Goal: Information Seeking & Learning: Compare options

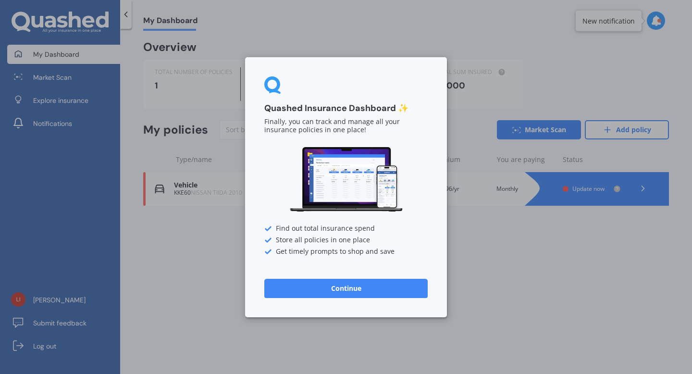
click at [402, 283] on button "Continue" at bounding box center [345, 287] width 163 height 19
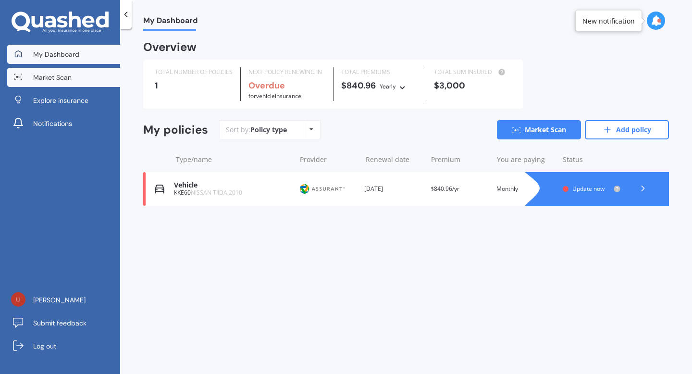
click at [60, 78] on span "Market Scan" at bounding box center [52, 78] width 38 height 10
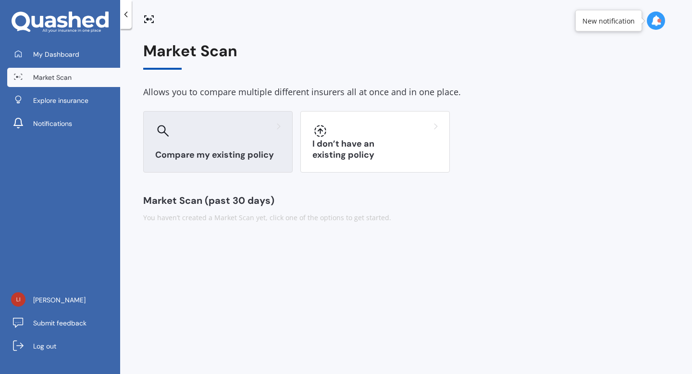
click at [213, 130] on div at bounding box center [217, 130] width 125 height 15
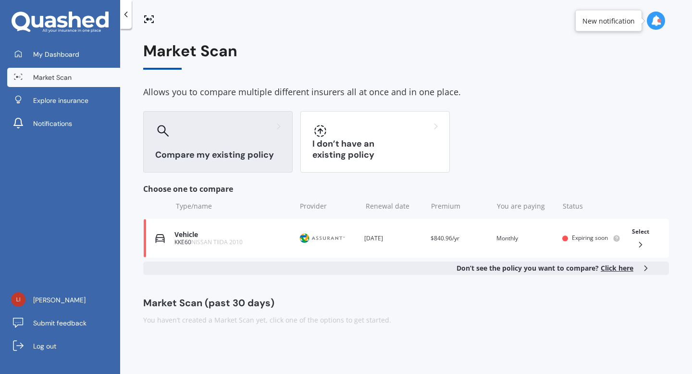
click at [49, 13] on icon at bounding box center [60, 23] width 97 height 22
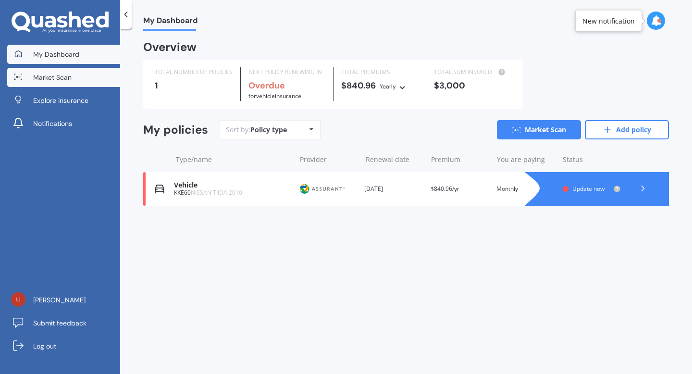
click at [74, 75] on link "Market Scan" at bounding box center [63, 77] width 113 height 19
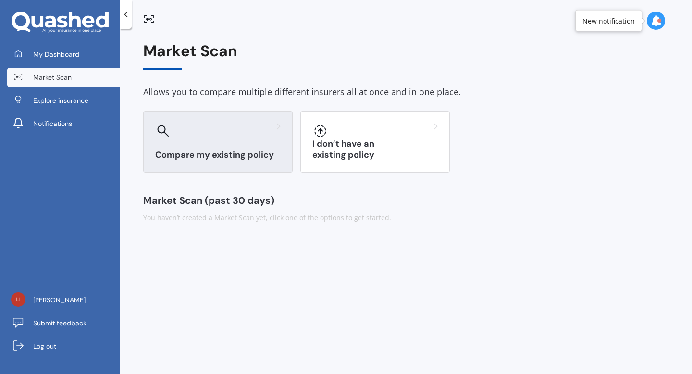
click at [197, 143] on div "Compare my existing policy" at bounding box center [218, 142] width 150 height 62
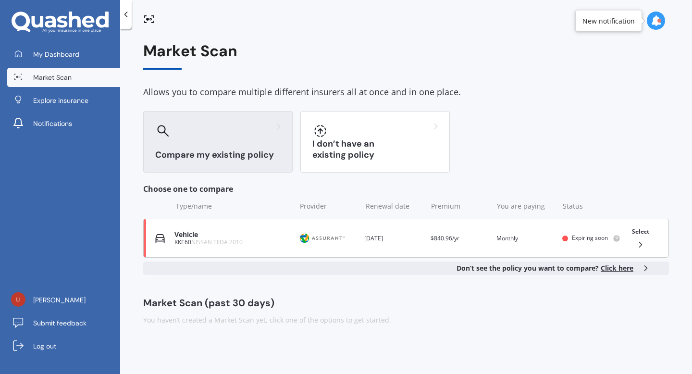
click at [250, 237] on div "Vehicle" at bounding box center [233, 235] width 116 height 8
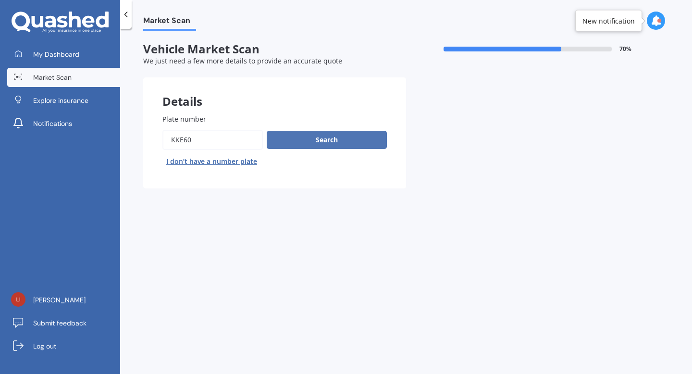
click at [291, 141] on button "Search" at bounding box center [327, 140] width 120 height 18
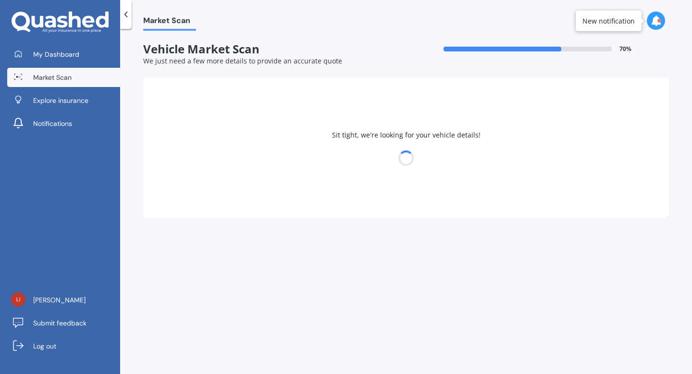
select select "NISSAN"
select select "TIIDA"
select select "03"
select select "12"
select select "1998"
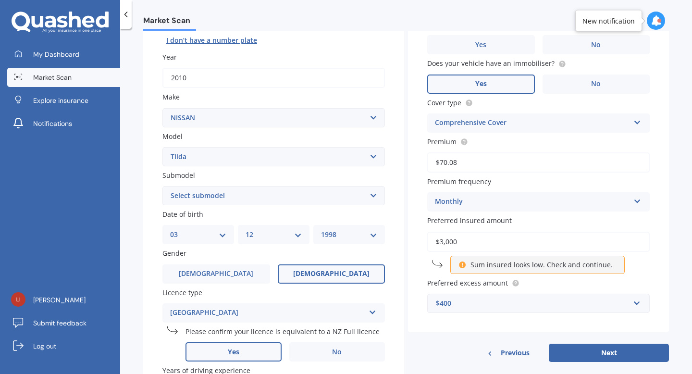
scroll to position [142, 0]
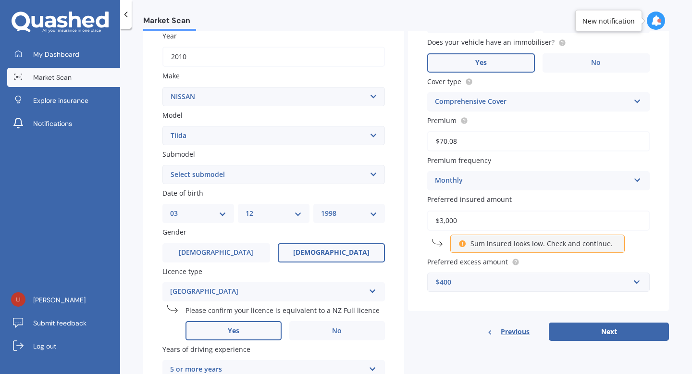
click at [508, 101] on div "Comprehensive Cover" at bounding box center [532, 102] width 195 height 12
click at [681, 116] on div "Market Scan Vehicle Market Scan 70 % We just need a few more details to provide…" at bounding box center [406, 203] width 572 height 345
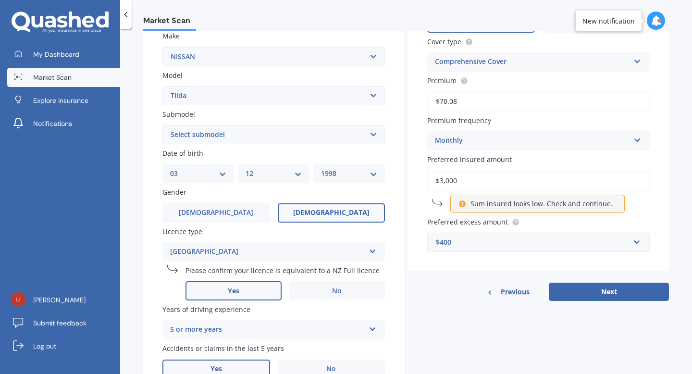
scroll to position [212, 0]
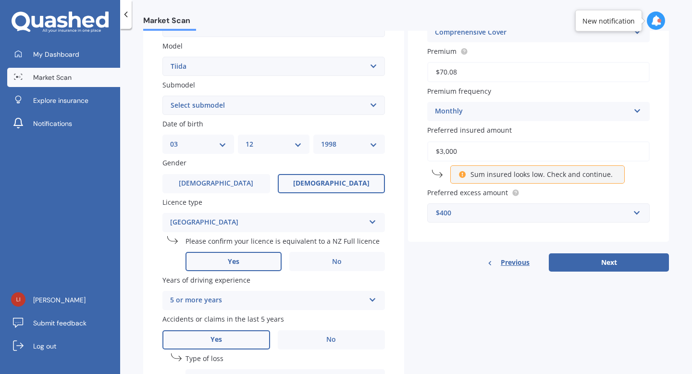
click at [680, 169] on div "Market Scan Vehicle Market Scan 70 % We just need a few more details to provide…" at bounding box center [406, 203] width 572 height 345
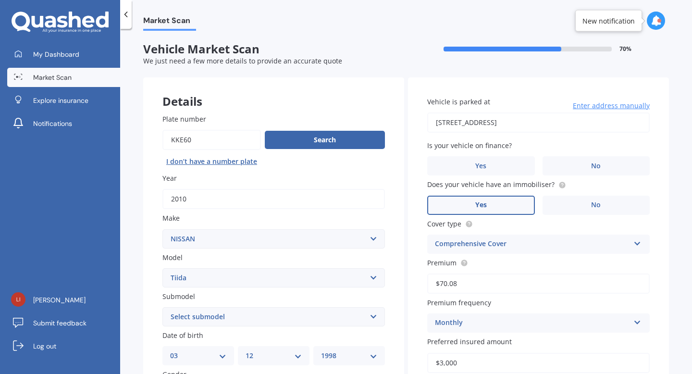
scroll to position [139, 0]
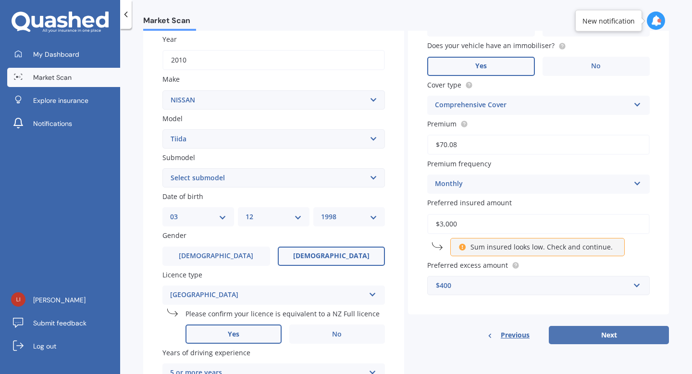
click at [581, 344] on button "Next" at bounding box center [609, 335] width 120 height 18
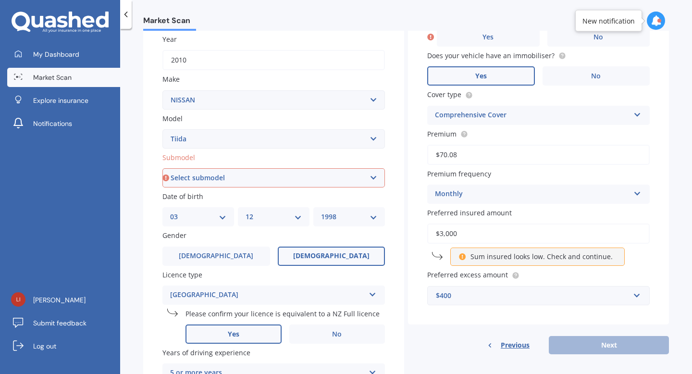
click at [588, 349] on div "Previous Next" at bounding box center [538, 345] width 261 height 18
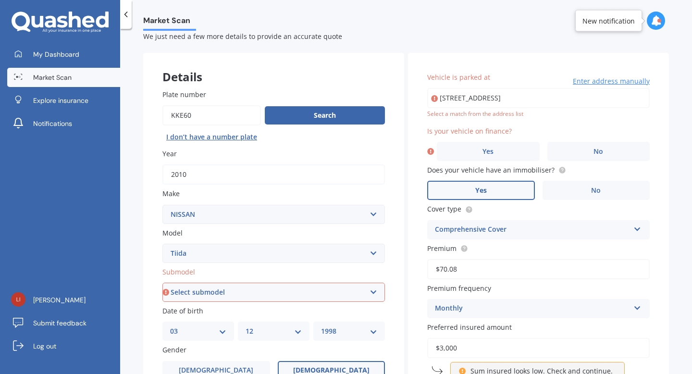
scroll to position [27, 0]
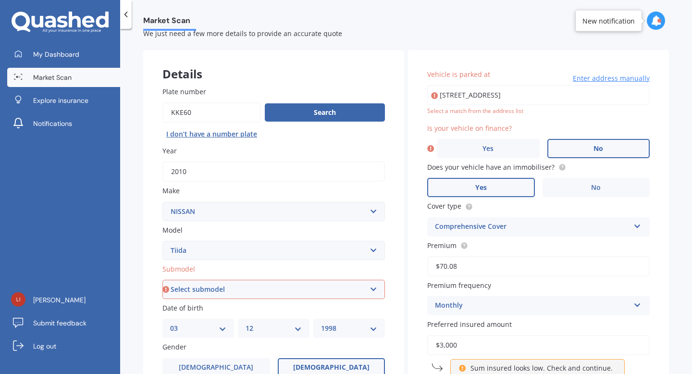
click at [594, 150] on span "No" at bounding box center [599, 149] width 10 height 8
click at [0, 0] on input "No" at bounding box center [0, 0] width 0 height 0
click at [582, 97] on input "7 Onslow Road, Khandallah, Wellington 6035" at bounding box center [538, 95] width 223 height 20
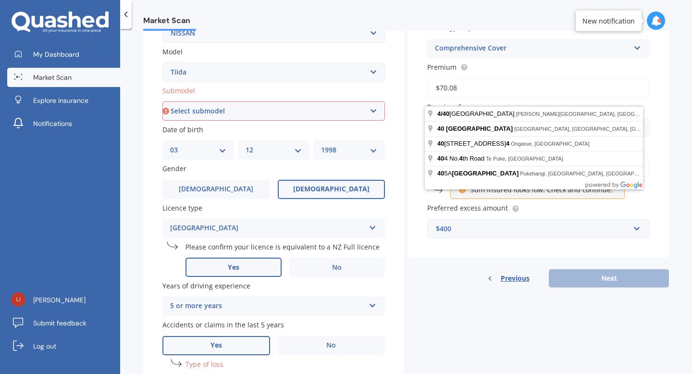
scroll to position [106, 0]
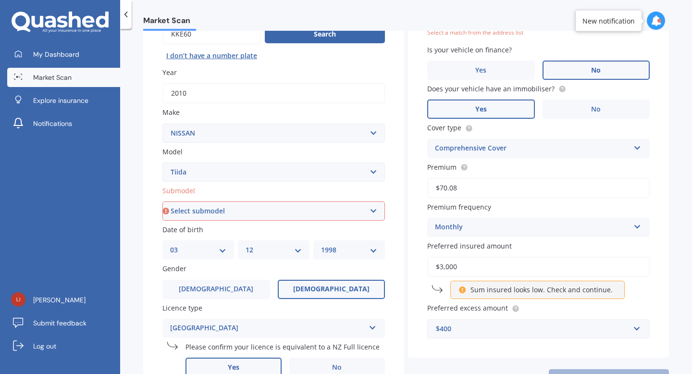
type input "4/40 Te Aroha Street, Hamilton East, Hamilton 3216"
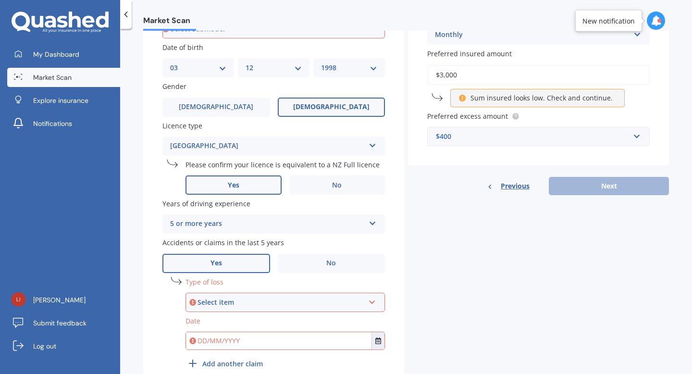
scroll to position [291, 0]
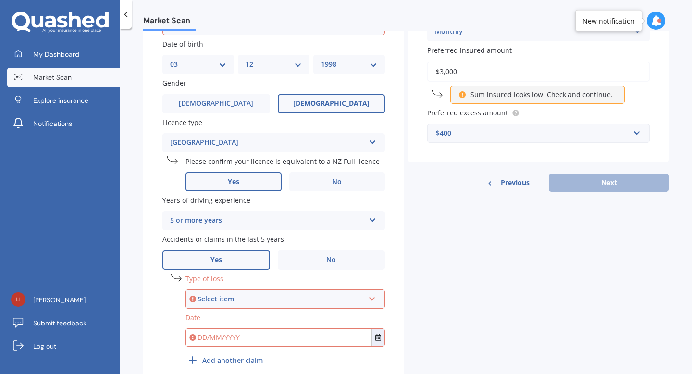
click at [509, 69] on input "$3,000" at bounding box center [538, 72] width 223 height 20
click at [518, 97] on p "Sum insured looks low. Check and continue." at bounding box center [542, 95] width 142 height 10
click at [560, 99] on p "Sum insured looks low. Check and continue." at bounding box center [542, 95] width 142 height 10
click at [601, 180] on div "Previous Next" at bounding box center [538, 183] width 261 height 18
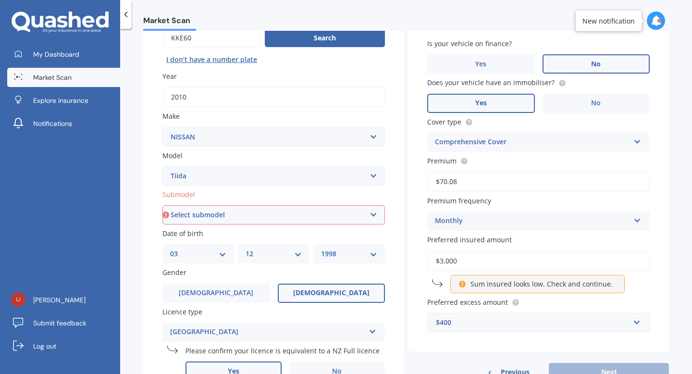
scroll to position [114, 0]
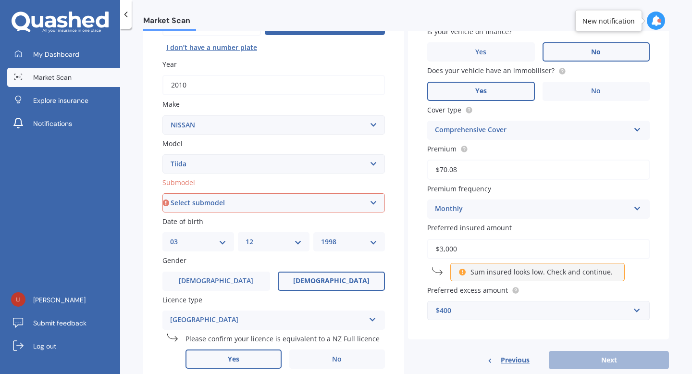
click at [263, 200] on select "Select submodel (All)" at bounding box center [274, 202] width 223 height 19
select select "(ALL)"
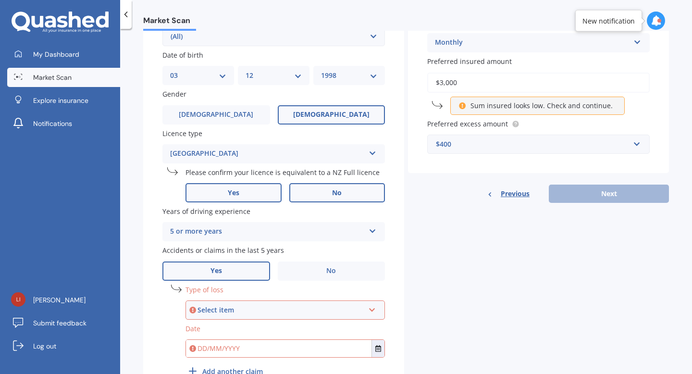
scroll to position [338, 0]
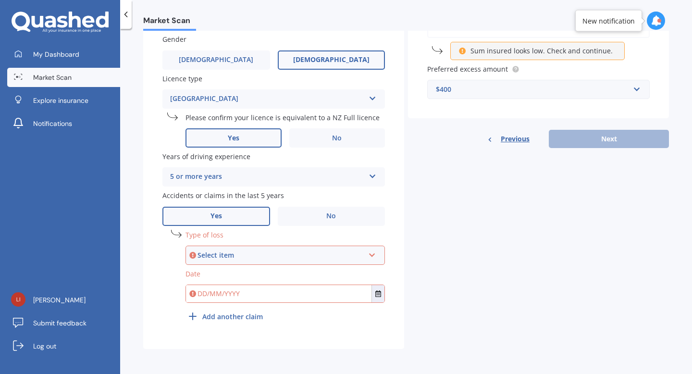
click at [503, 57] on div "Sum insured looks low. Check and continue." at bounding box center [538, 51] width 175 height 18
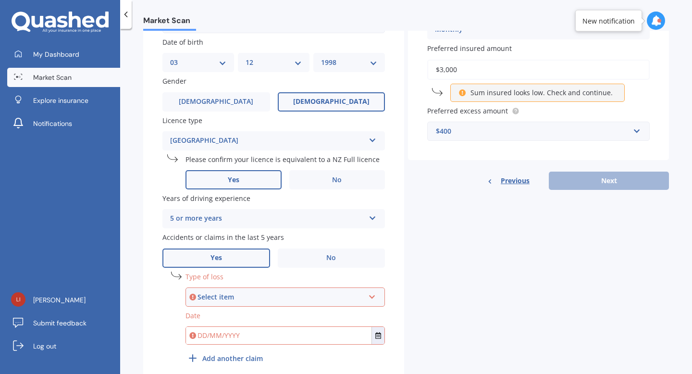
scroll to position [286, 0]
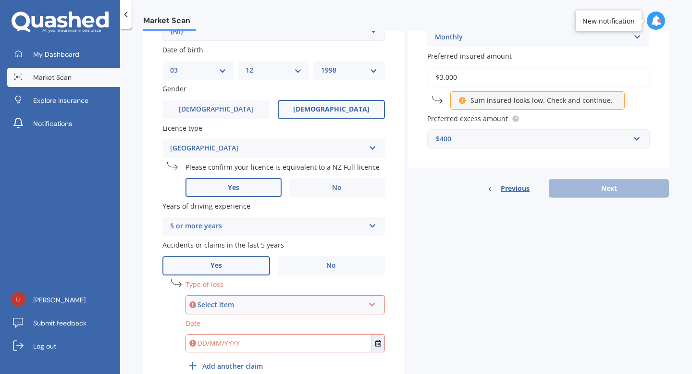
click at [491, 72] on input "$3,000" at bounding box center [538, 77] width 223 height 20
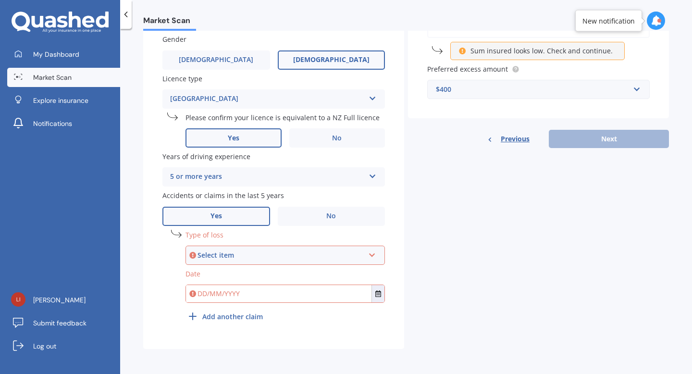
click at [279, 253] on div "Select item" at bounding box center [281, 255] width 167 height 11
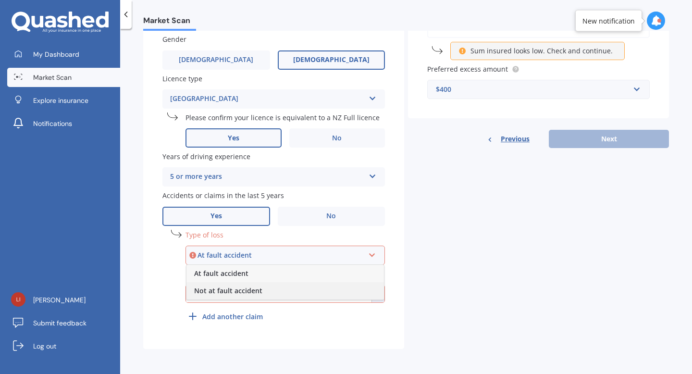
click at [281, 292] on div "Not at fault accident" at bounding box center [286, 290] width 198 height 17
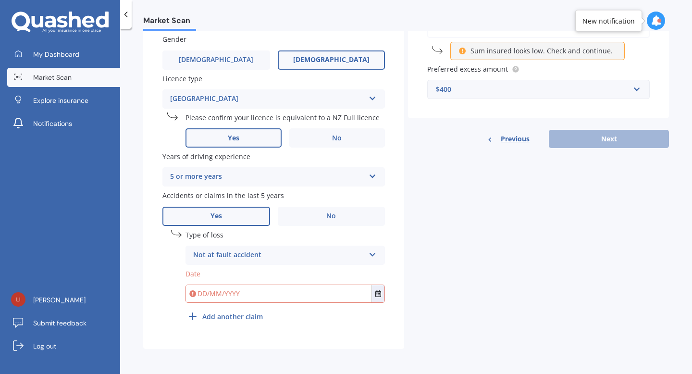
click at [281, 292] on input "text" at bounding box center [279, 293] width 186 height 17
type input "08/01/2025"
click at [331, 213] on span "No" at bounding box center [331, 216] width 10 height 8
click at [0, 0] on input "No" at bounding box center [0, 0] width 0 height 0
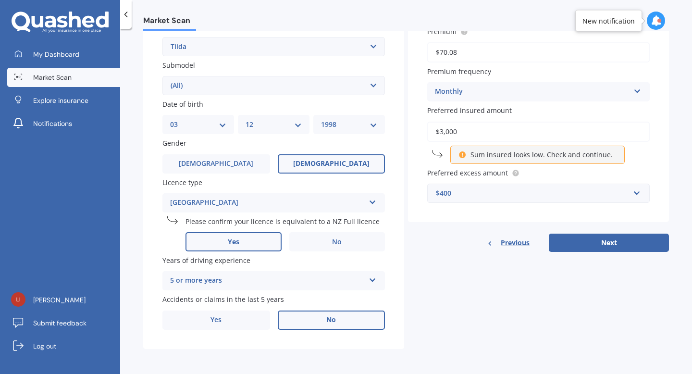
scroll to position [234, 0]
click at [626, 238] on button "Next" at bounding box center [609, 243] width 120 height 18
select select "03"
select select "12"
select select "1998"
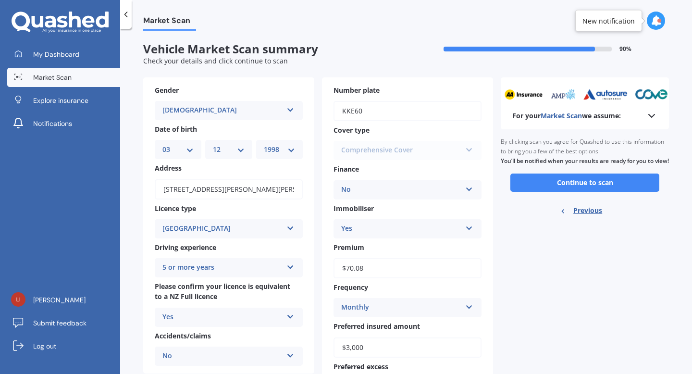
scroll to position [44, 0]
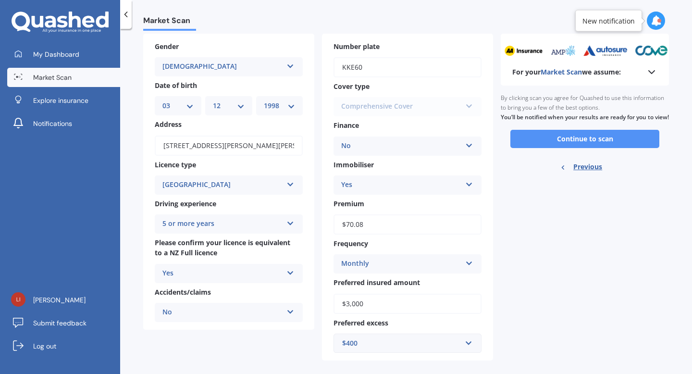
click at [530, 144] on button "Continue to scan" at bounding box center [585, 139] width 149 height 18
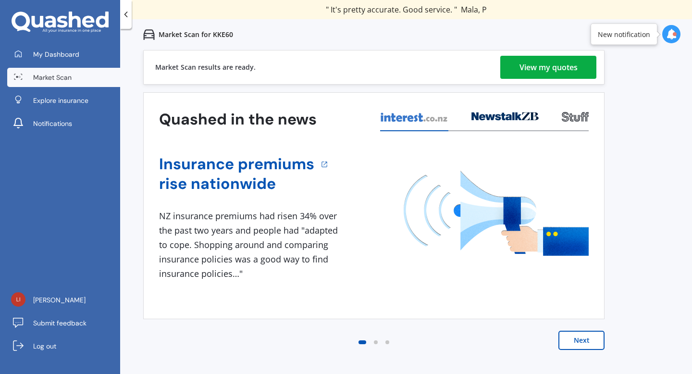
click at [545, 68] on div "View my quotes" at bounding box center [549, 67] width 58 height 23
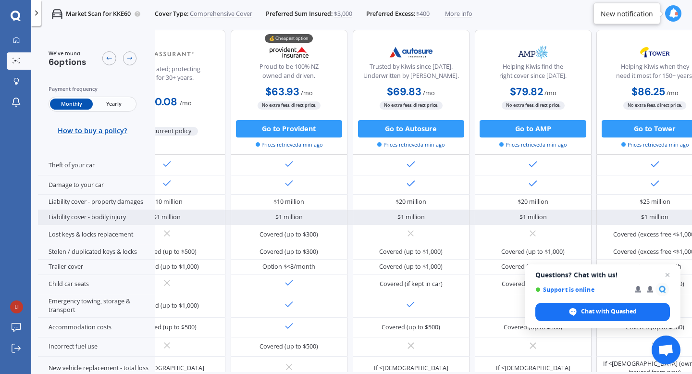
scroll to position [123, 0]
